Goal: Navigation & Orientation: Find specific page/section

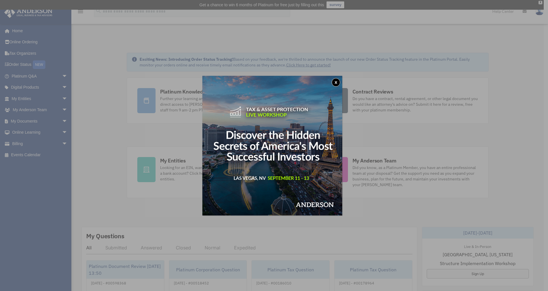
click at [338, 80] on button "x" at bounding box center [335, 82] width 9 height 9
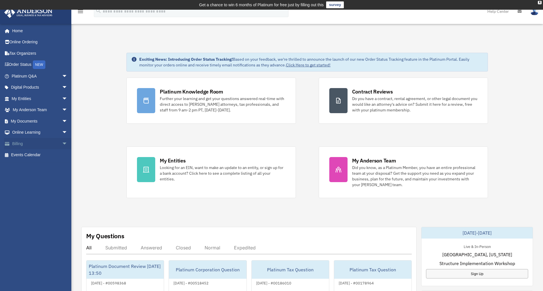
click at [19, 143] on link "Billing arrow_drop_down" at bounding box center [40, 143] width 72 height 11
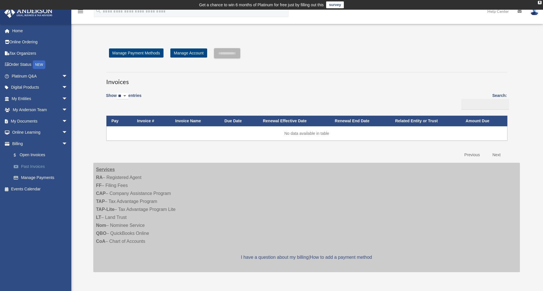
click at [36, 168] on link "Past Invoices" at bounding box center [42, 166] width 68 height 11
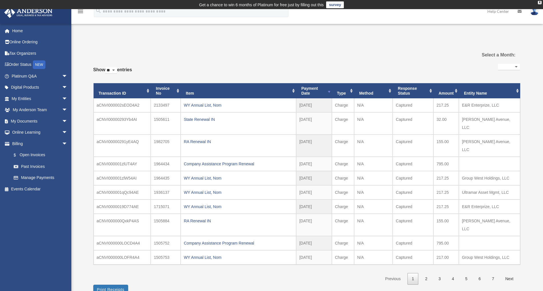
select select
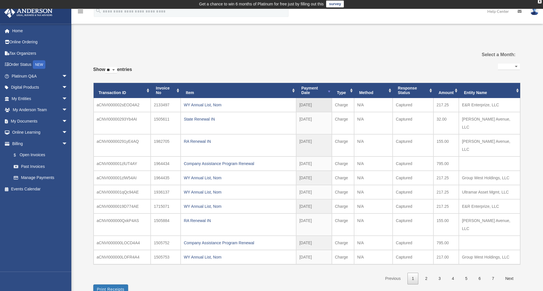
scroll to position [1, 0]
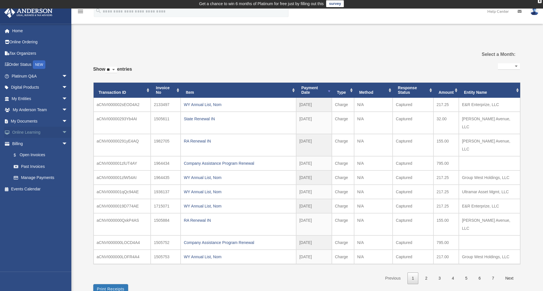
click at [25, 131] on link "Online Learning arrow_drop_down" at bounding box center [40, 132] width 72 height 11
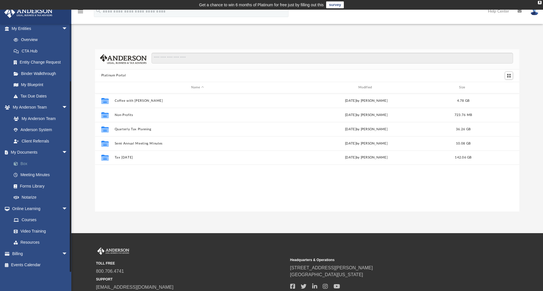
scroll to position [1, 0]
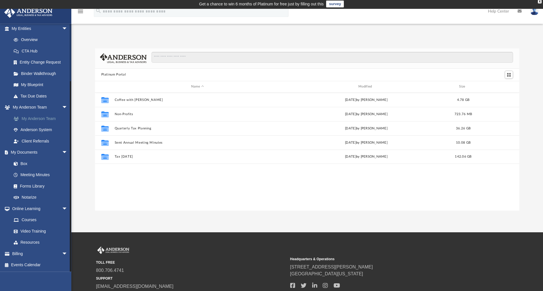
click at [36, 117] on link "My Anderson Team" at bounding box center [42, 118] width 68 height 11
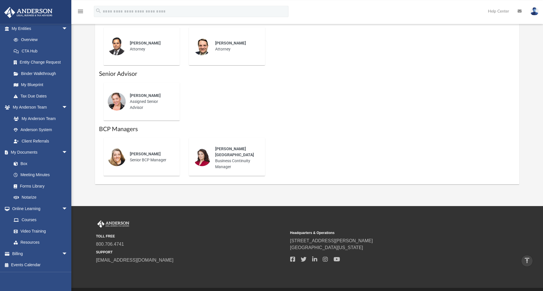
scroll to position [305, 0]
click at [31, 242] on link "Resources" at bounding box center [42, 242] width 68 height 11
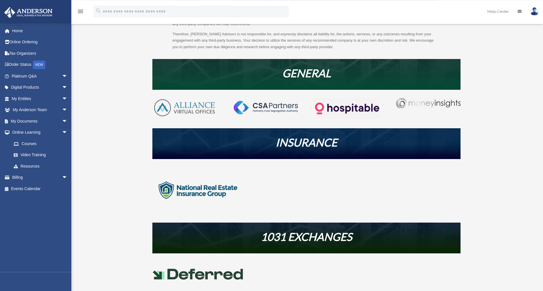
scroll to position [104, 0]
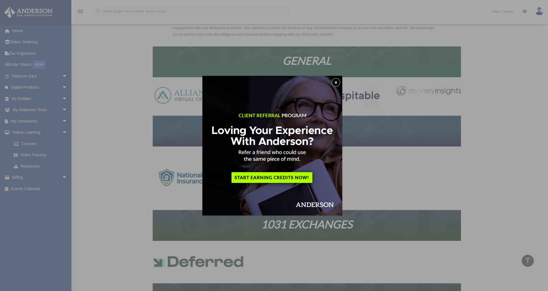
click at [337, 81] on button "x" at bounding box center [335, 82] width 9 height 9
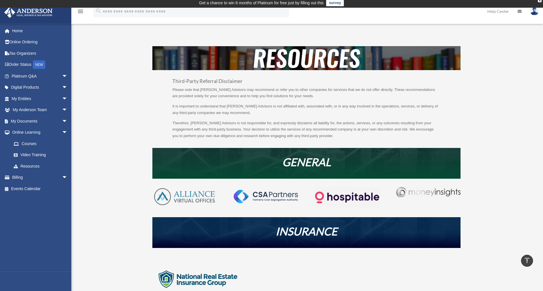
scroll to position [0, 0]
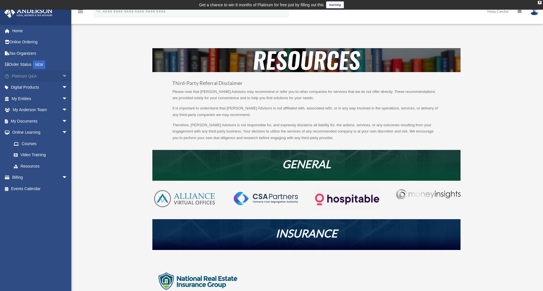
click at [26, 76] on link "Platinum Q&A arrow_drop_down" at bounding box center [40, 75] width 72 height 11
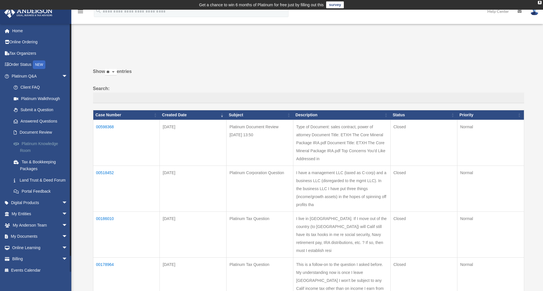
click at [40, 142] on link "Platinum Knowledge Room" at bounding box center [42, 147] width 68 height 18
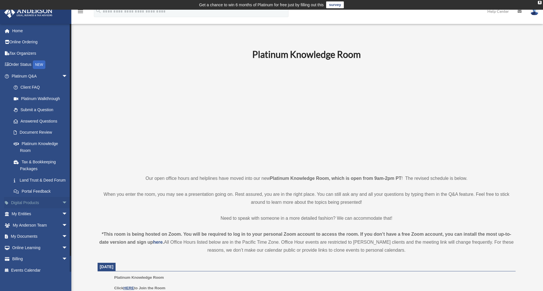
click at [26, 209] on link "Digital Products arrow_drop_down" at bounding box center [40, 202] width 72 height 11
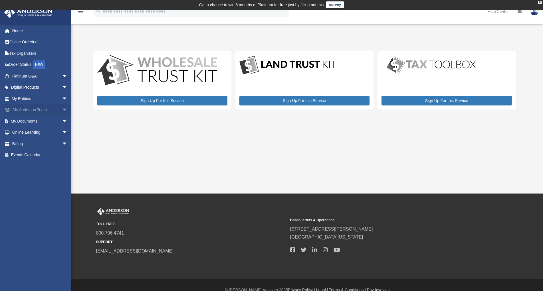
click at [25, 110] on link "My [PERSON_NAME] Team arrow_drop_down" at bounding box center [40, 109] width 72 height 11
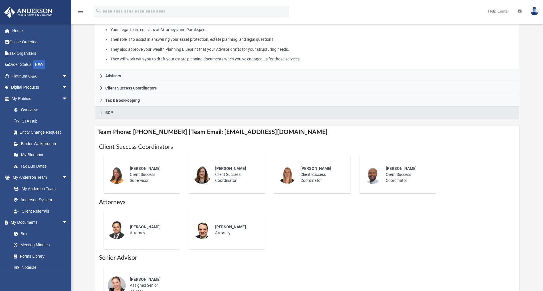
scroll to position [121, 0]
click at [101, 114] on icon at bounding box center [101, 112] width 2 height 3
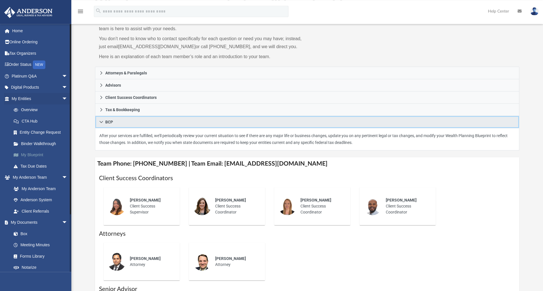
scroll to position [53, 0]
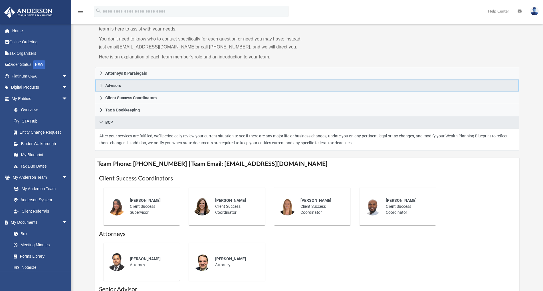
click at [101, 86] on icon at bounding box center [101, 86] width 4 height 4
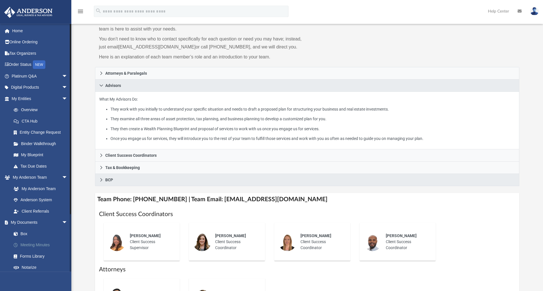
click at [31, 245] on link "Meeting Minutes" at bounding box center [42, 245] width 68 height 11
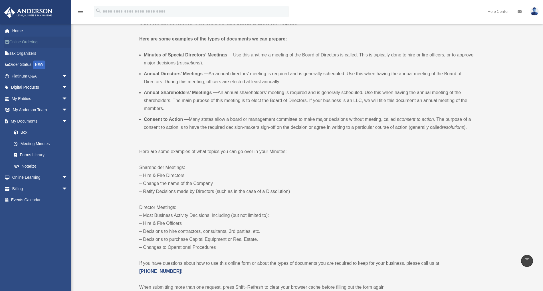
scroll to position [164, 0]
click at [32, 40] on link "Online Ordering" at bounding box center [40, 42] width 72 height 11
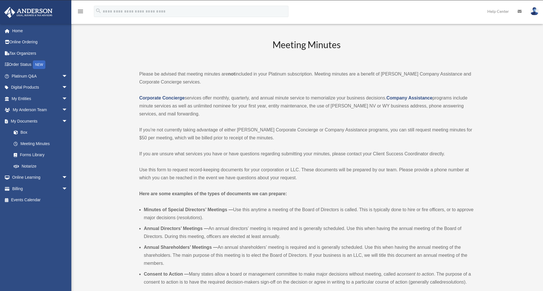
scroll to position [164, 0]
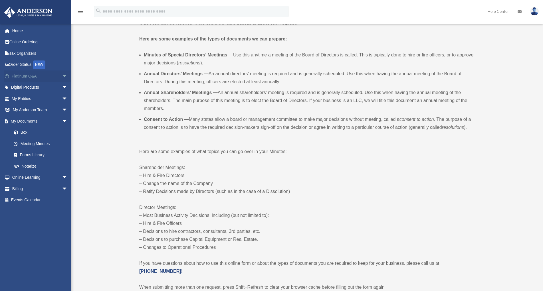
click at [33, 75] on link "Platinum Q&A arrow_drop_down" at bounding box center [40, 75] width 72 height 11
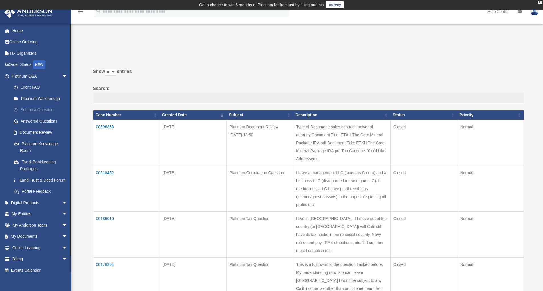
click at [25, 110] on link "Submit a Question" at bounding box center [42, 109] width 68 height 11
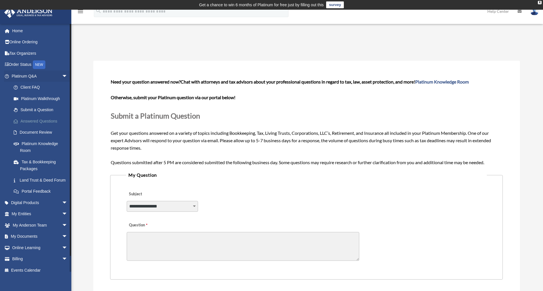
click at [33, 123] on link "Answered Questions" at bounding box center [42, 121] width 68 height 11
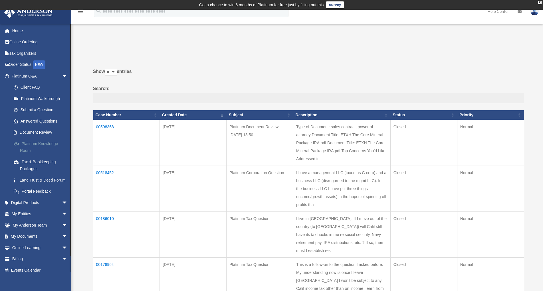
click at [40, 141] on link "Platinum Knowledge Room" at bounding box center [42, 147] width 68 height 18
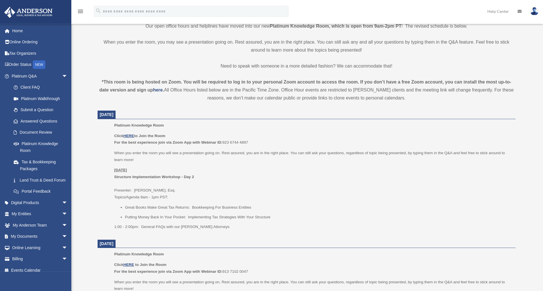
scroll to position [179, 0]
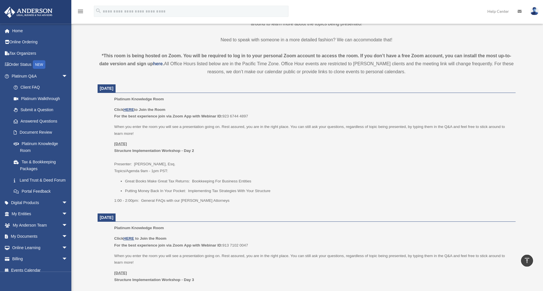
click at [534, 11] on img at bounding box center [534, 11] width 9 height 8
click at [422, 50] on link "Logout" at bounding box center [448, 50] width 57 height 12
